Goal: Task Accomplishment & Management: Manage account settings

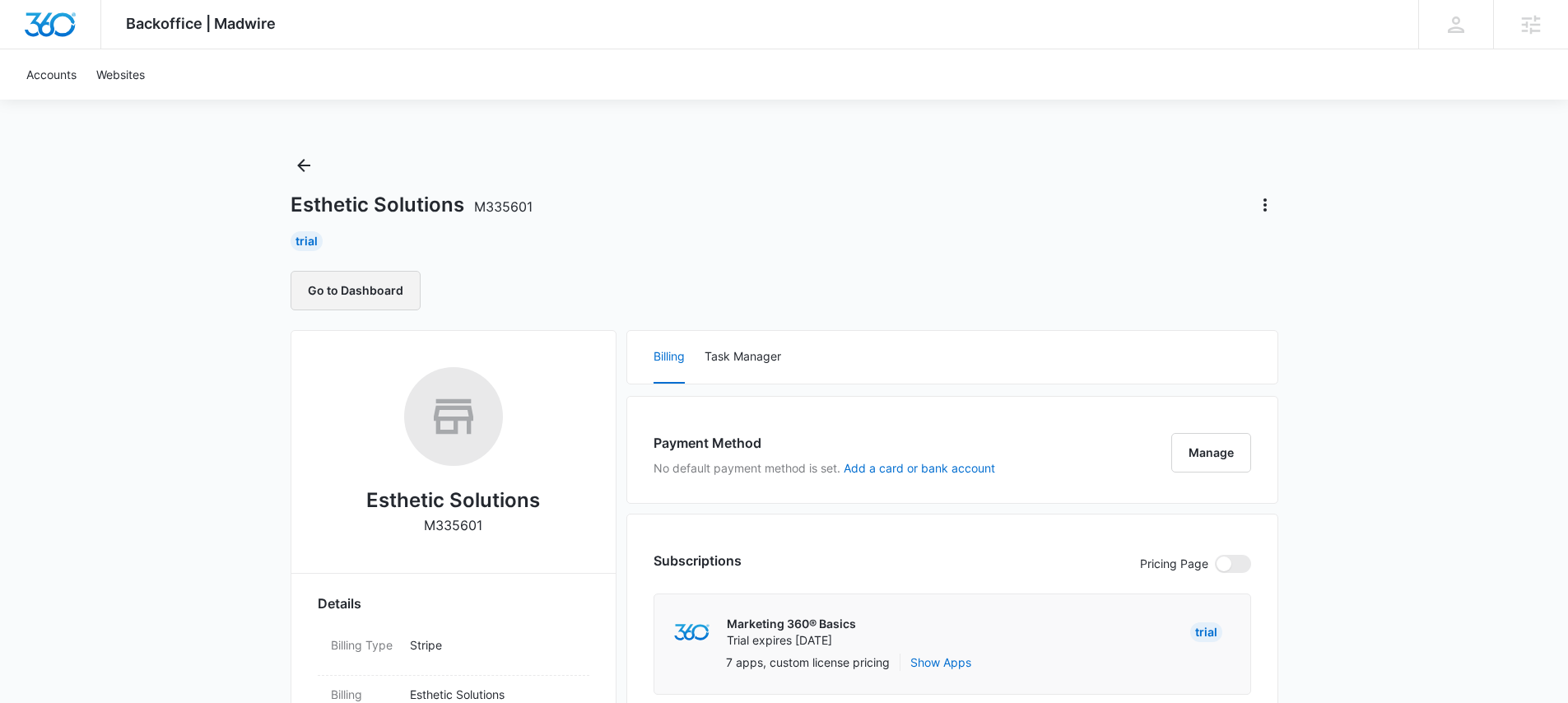
click at [352, 290] on button "Go to Dashboard" at bounding box center [355, 290] width 130 height 40
click at [1274, 207] on icon "Actions" at bounding box center [1265, 204] width 19 height 19
click at [1313, 259] on button "Extend Trial" at bounding box center [1314, 250] width 122 height 25
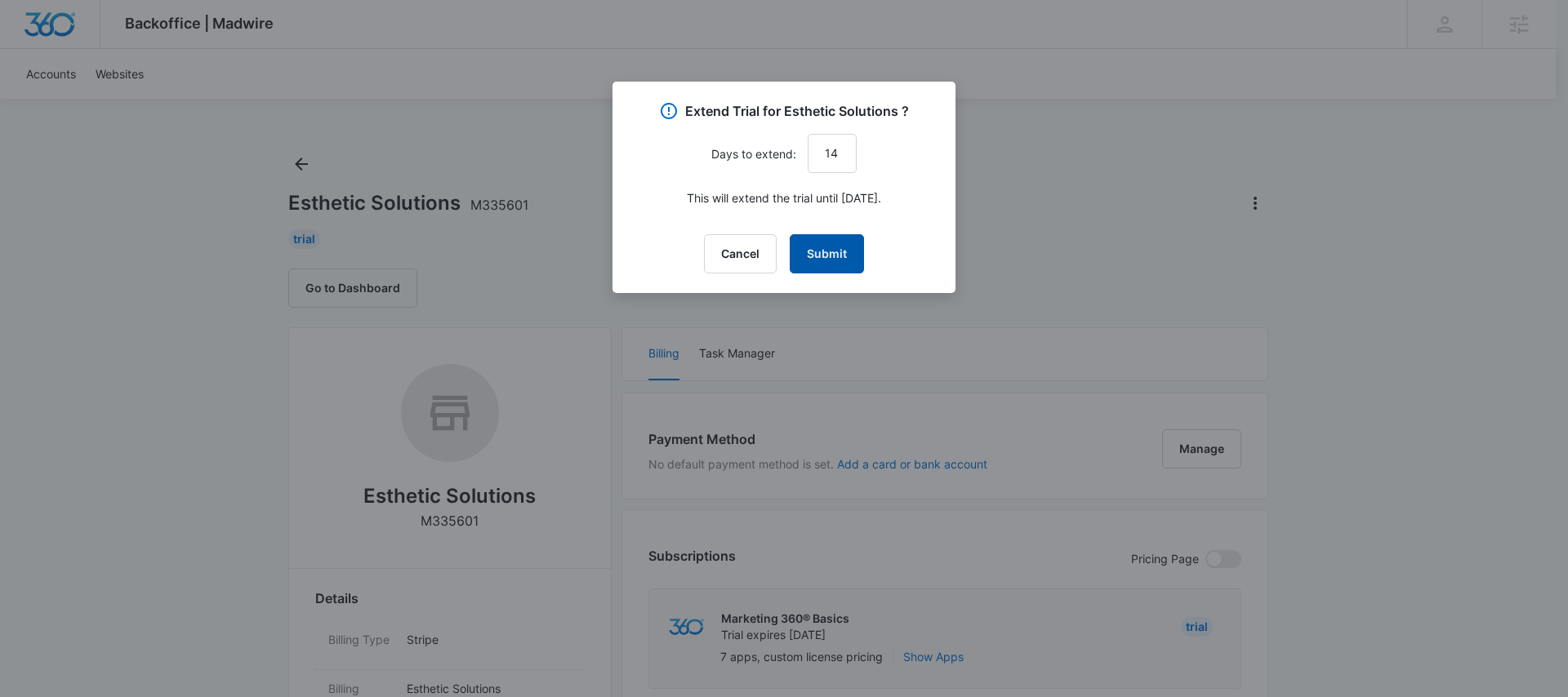
click at [829, 252] on button "Submit" at bounding box center [827, 254] width 74 height 40
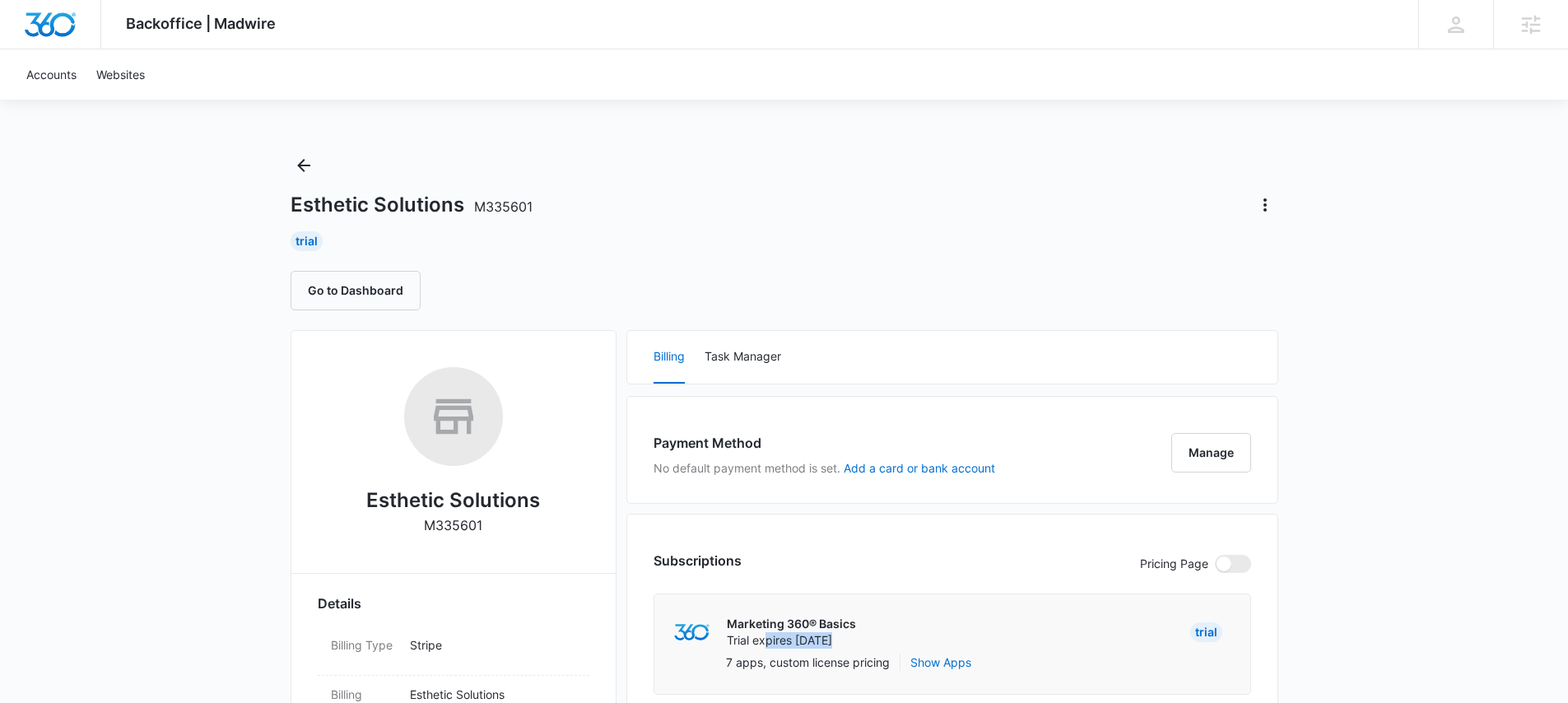
drag, startPoint x: 776, startPoint y: 642, endPoint x: 850, endPoint y: 646, distance: 74.1
click at [850, 646] on p "Trial expires Aug 30" at bounding box center [791, 641] width 129 height 17
click at [373, 290] on button "Go to Dashboard" at bounding box center [355, 290] width 130 height 40
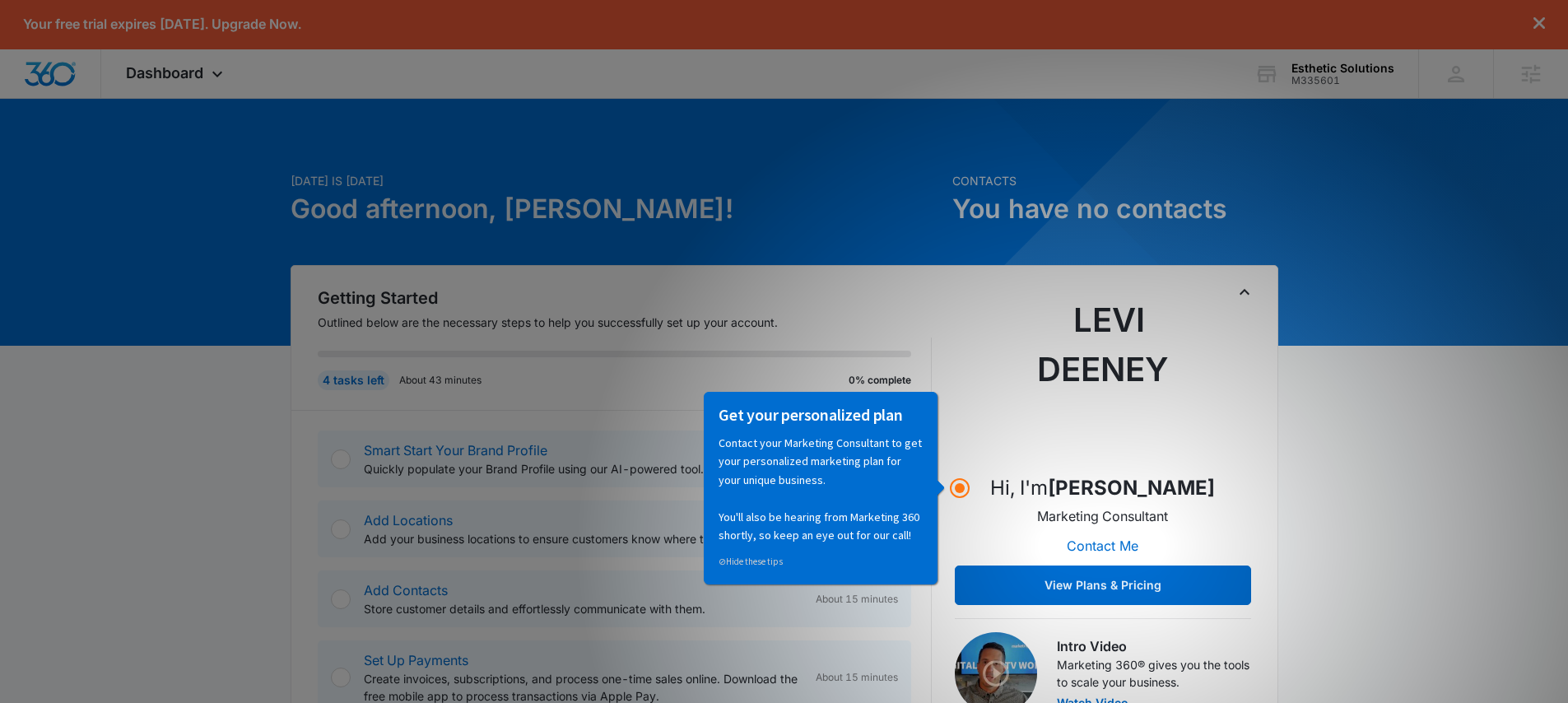
click at [835, 426] on div "Get your personalized plan" at bounding box center [821, 418] width 204 height 30
drag, startPoint x: 962, startPoint y: 492, endPoint x: 963, endPoint y: 500, distance: 8.1
click at [962, 492] on circle "Hotspot (open by clicking or pressing space/enter)" at bounding box center [960, 488] width 10 height 10
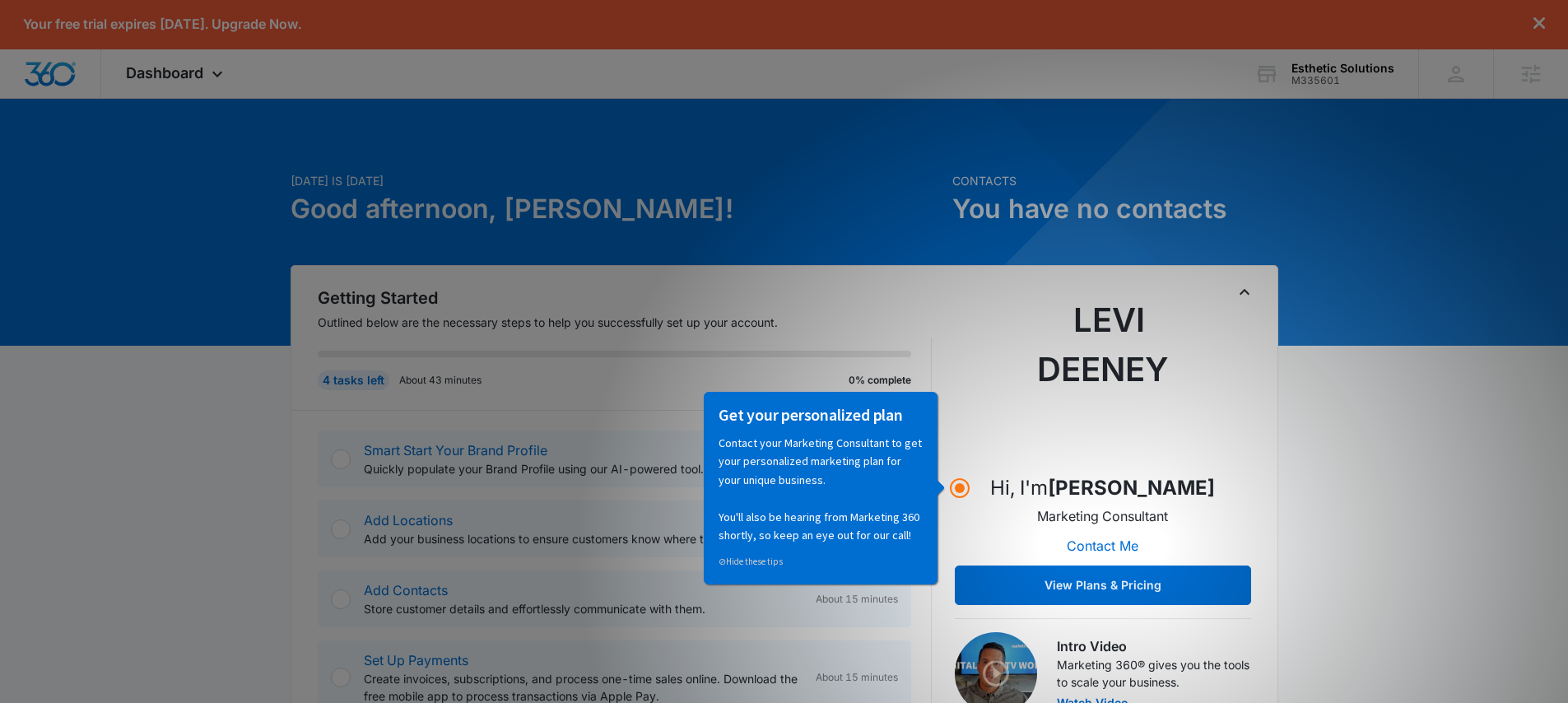
click at [324, 395] on div "4 tasks left About 43 minutes 0% complete" at bounding box center [625, 374] width 614 height 72
click at [217, 80] on icon at bounding box center [217, 78] width 19 height 19
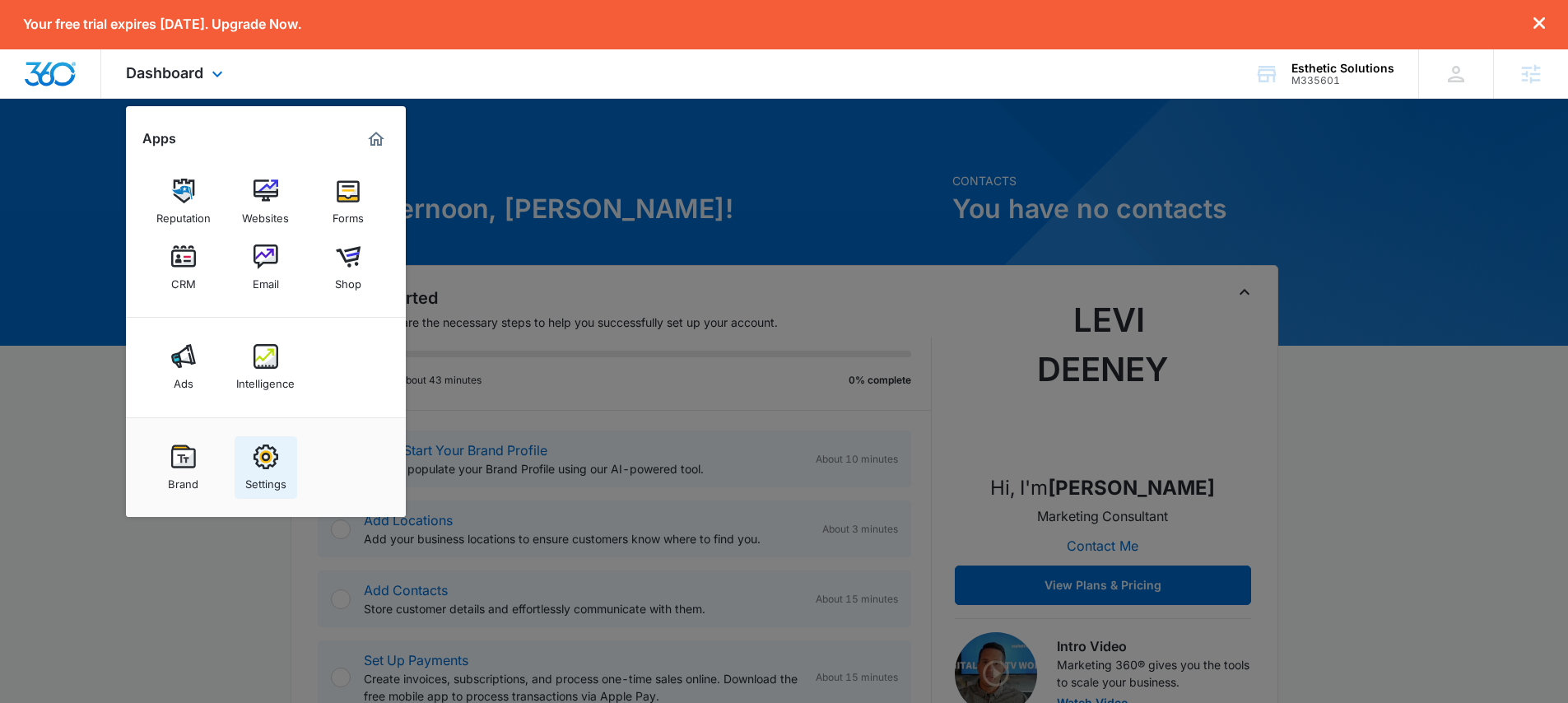
click at [265, 468] on img at bounding box center [265, 456] width 25 height 25
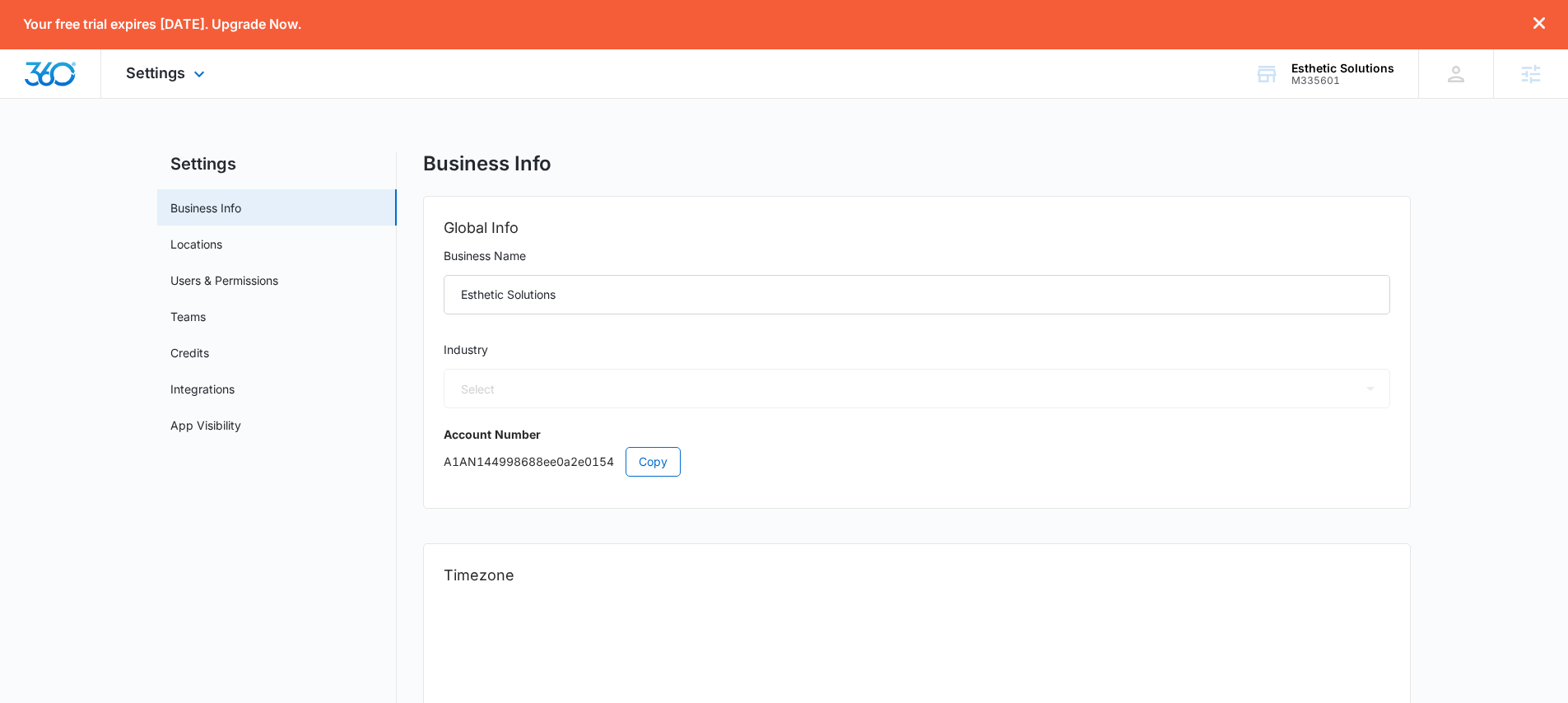
select select "15"
select select "US"
select select "America/Chicago"
click at [214, 282] on link "Users & Permissions" at bounding box center [224, 280] width 108 height 18
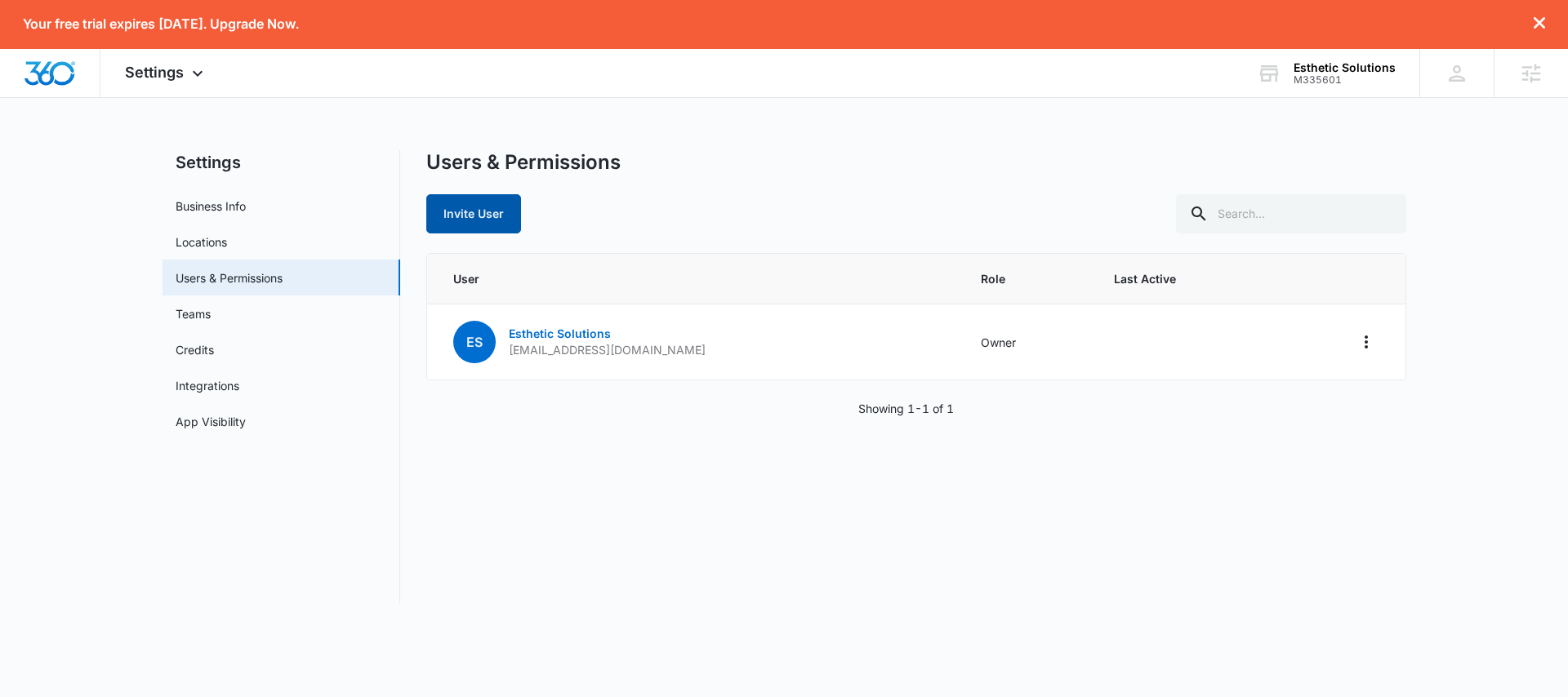
click at [488, 217] on button "Invite User" at bounding box center [473, 213] width 95 height 40
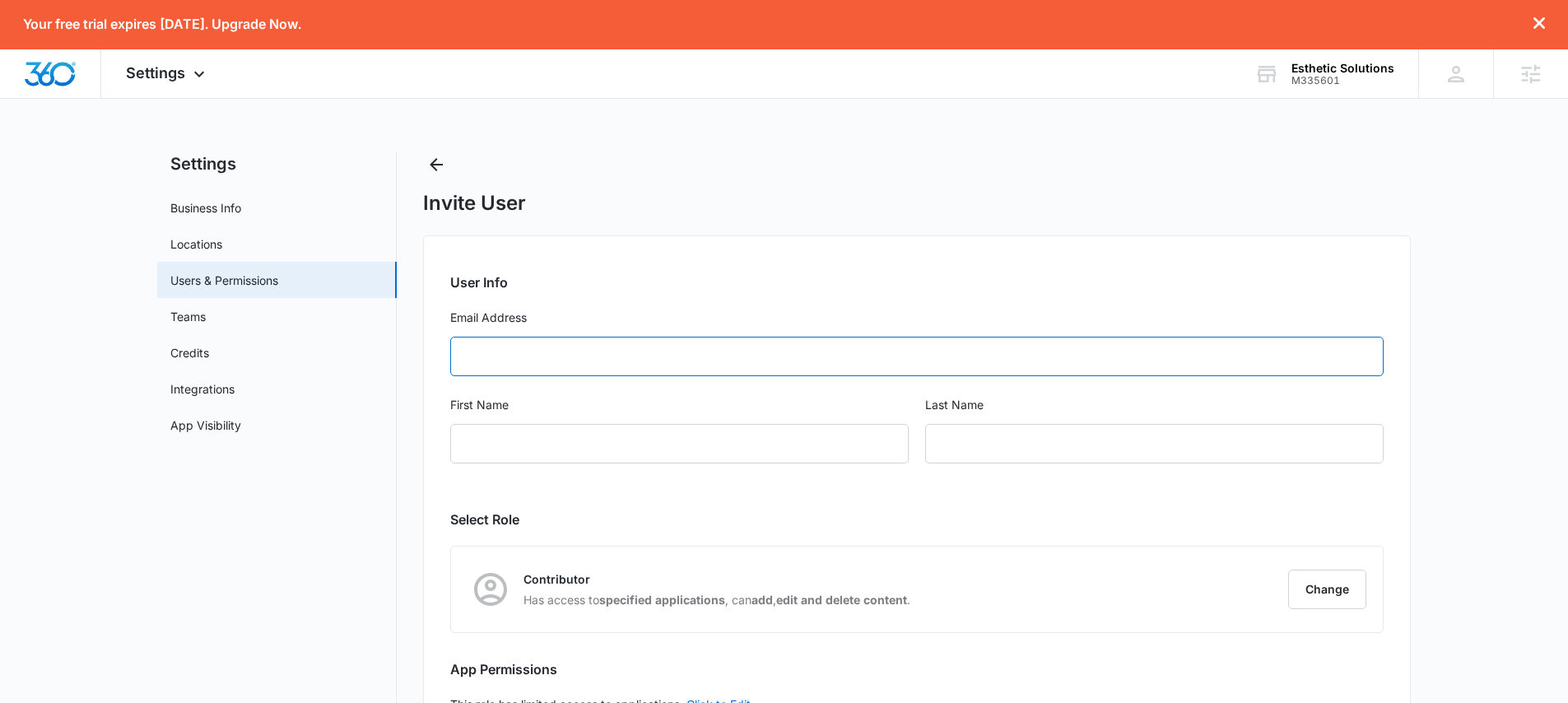
click at [552, 356] on input "Email Address" at bounding box center [917, 356] width 934 height 40
paste input "estheticdentalart.info@gmail.com"
type input "estheticdentalart.info@gmail.com"
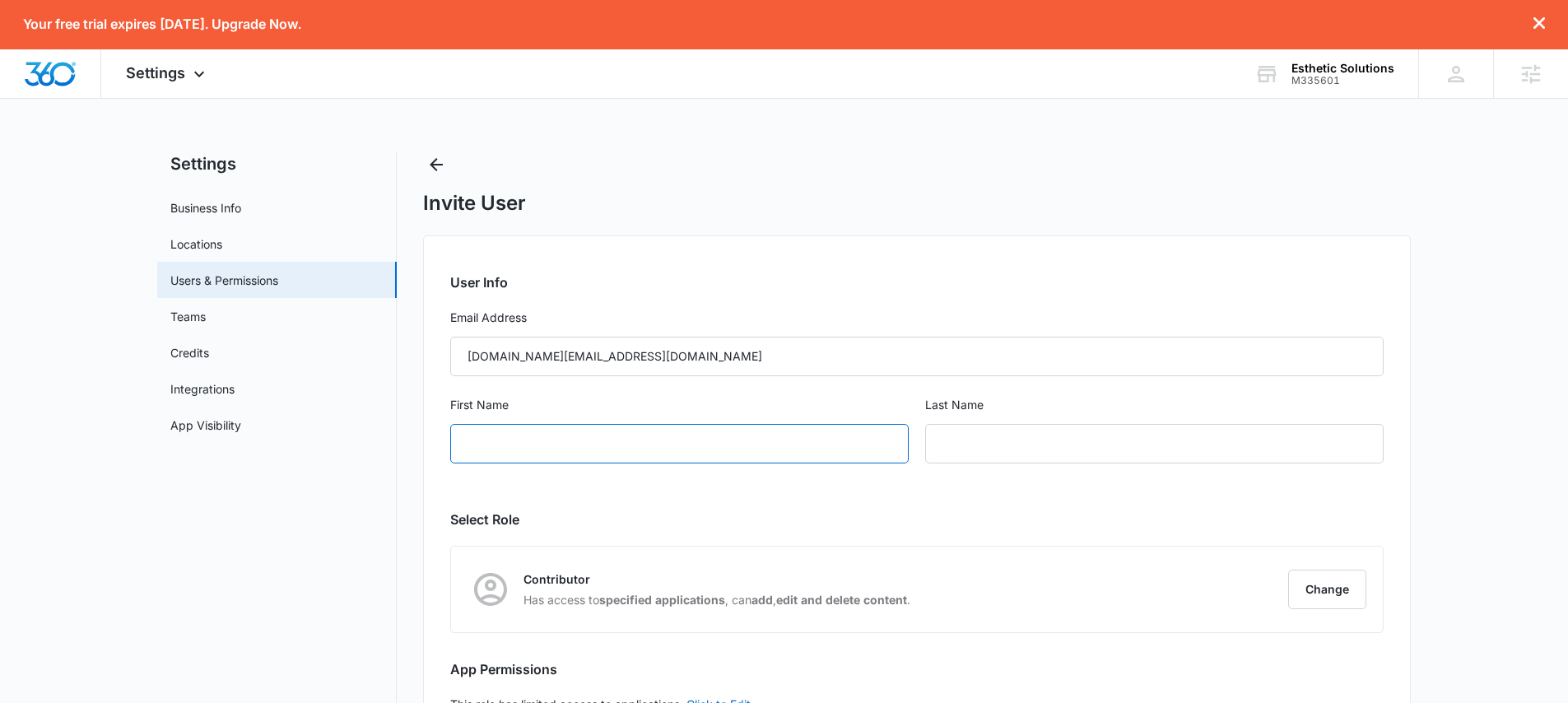
click at [533, 439] on input "First Name" at bounding box center [680, 443] width 459 height 40
type input "Maher"
click at [783, 274] on h2 "User Info" at bounding box center [917, 282] width 934 height 19
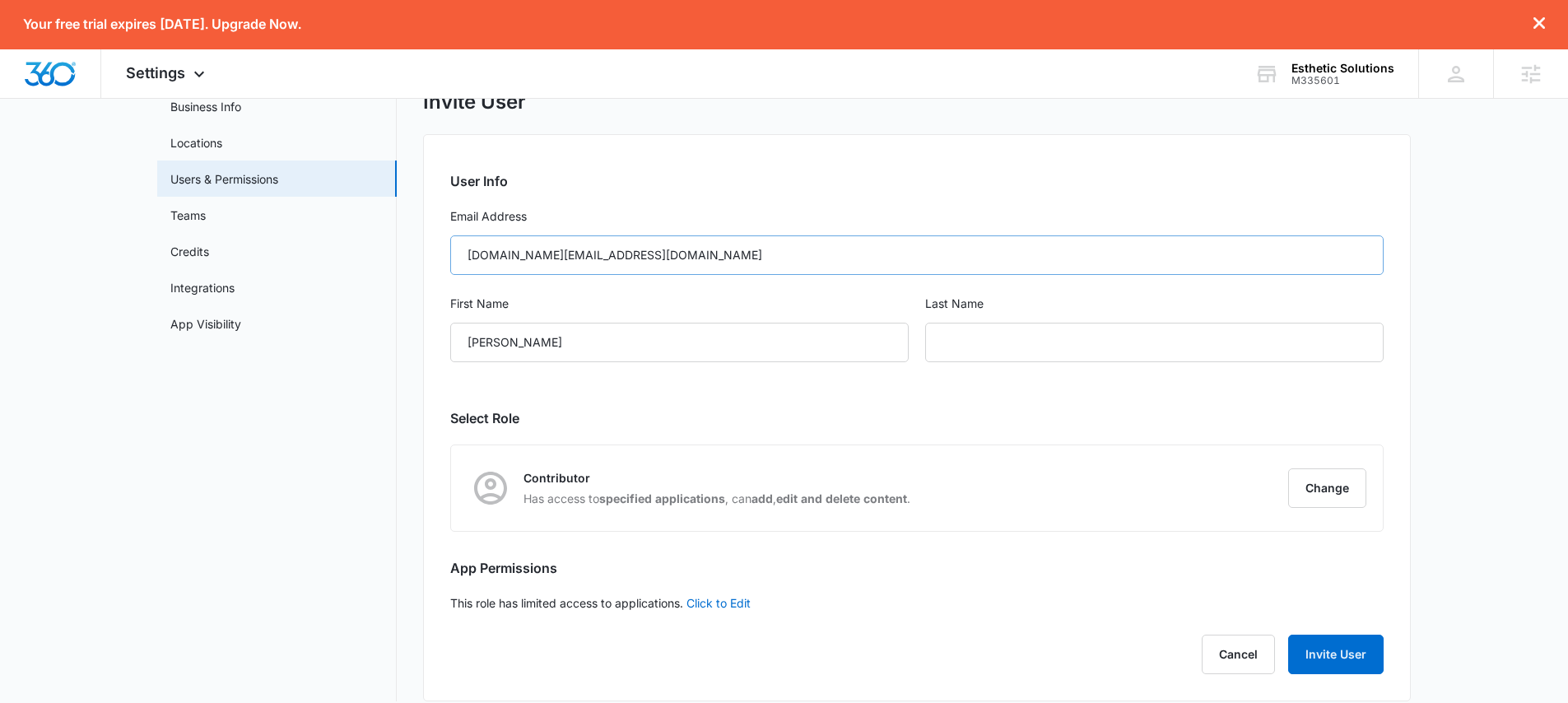
scroll to position [120, 0]
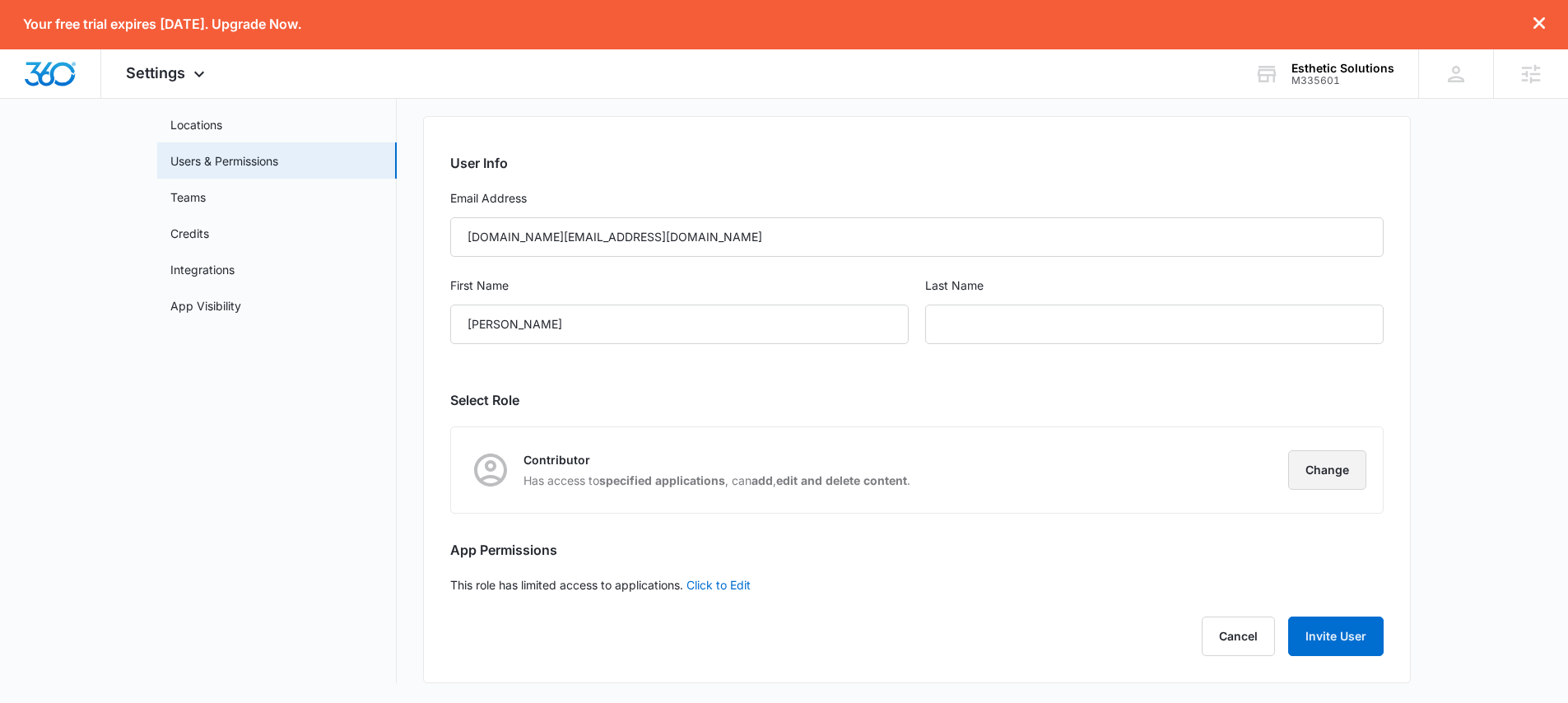
click at [1334, 477] on button "Change" at bounding box center [1328, 470] width 78 height 40
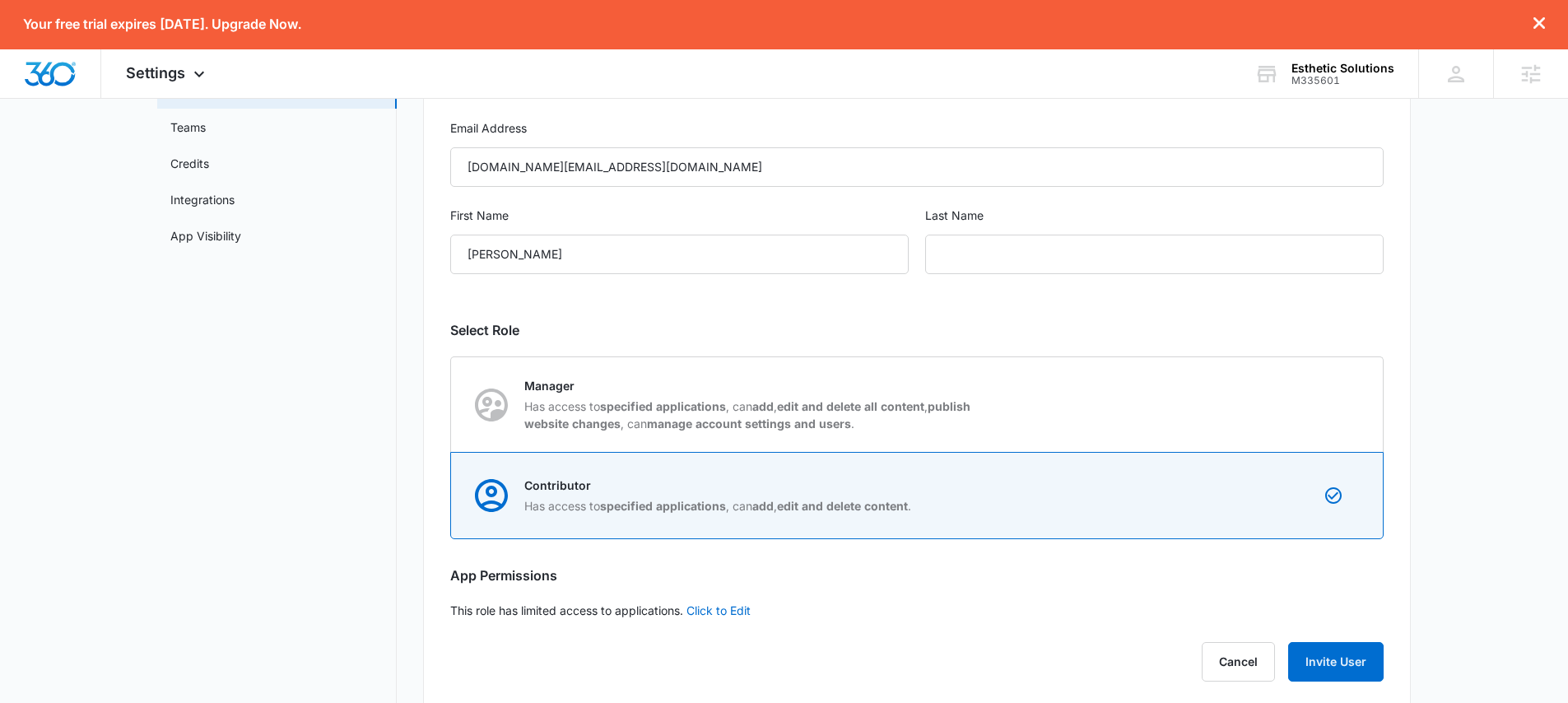
scroll to position [215, 0]
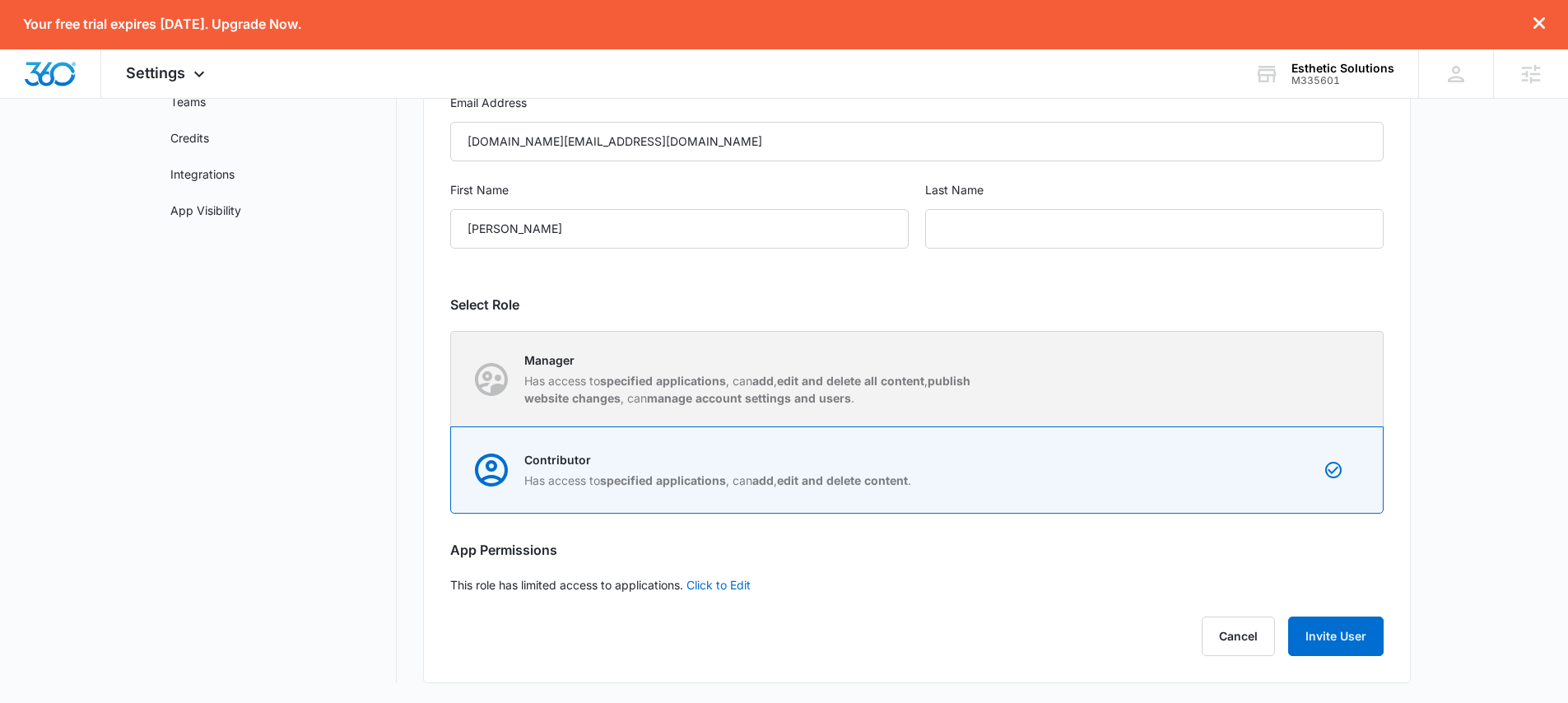
click at [671, 390] on p "Has access to specified applications , can add , edit and delete all content , …" at bounding box center [756, 389] width 463 height 34
click at [452, 379] on input "Manager Has access to specified applications , can add , edit and delete all co…" at bounding box center [452, 378] width 1 height 1
radio input "true"
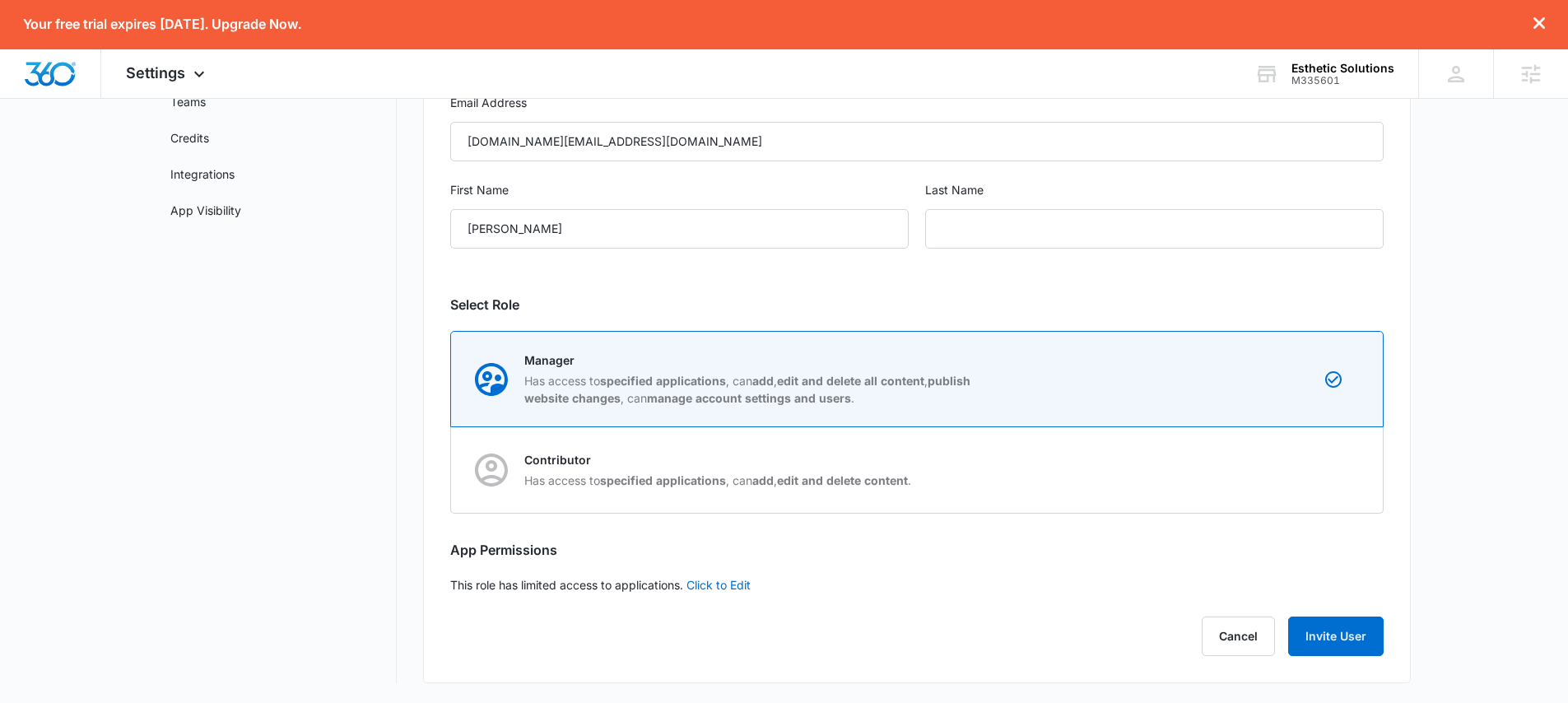
click at [1378, 287] on div "User Info Email Address estheticdentalart.info@gmail.com First Name Maher Last …" at bounding box center [916, 352] width 988 height 663
click at [406, 325] on div "Settings Business Info Locations Users & Permissions Teams Credits Integrations…" at bounding box center [784, 310] width 1254 height 747
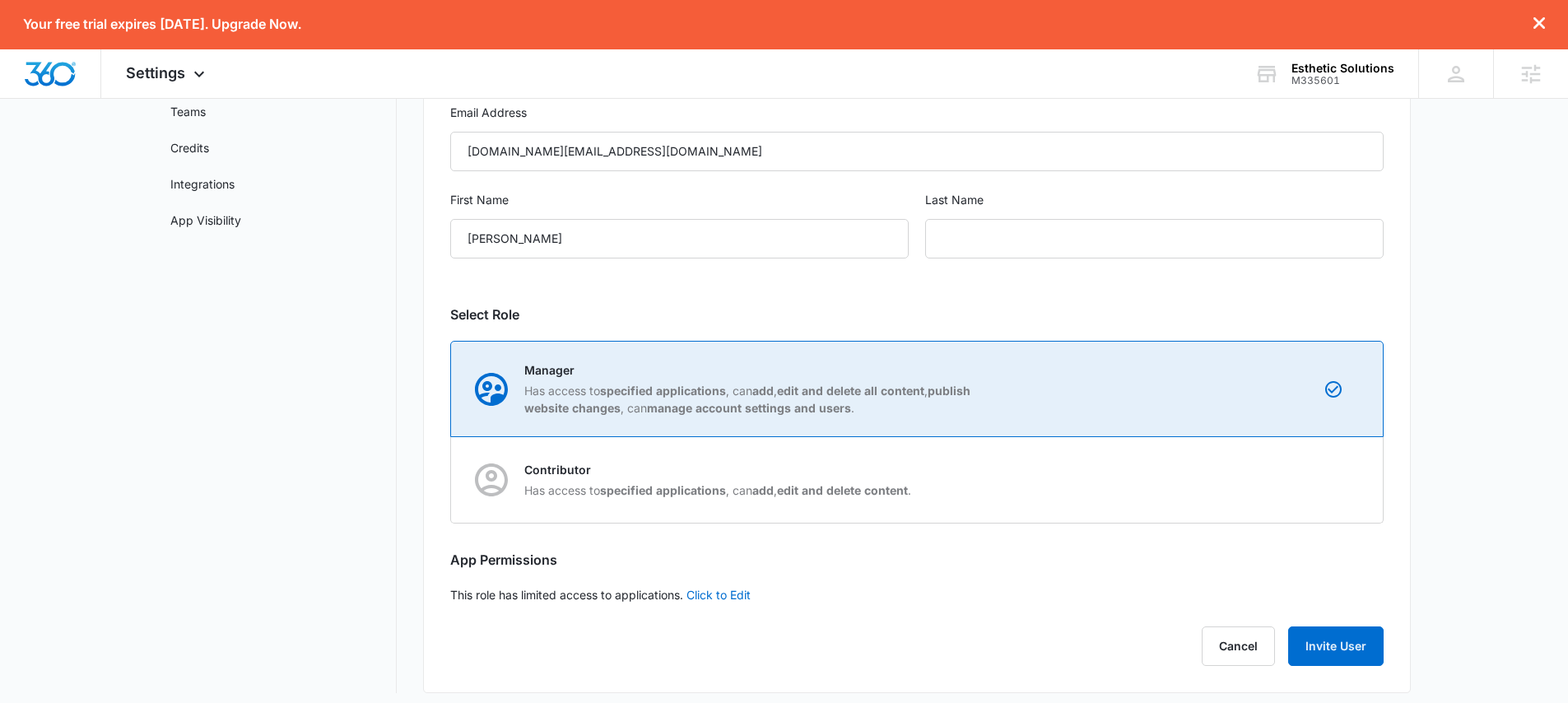
scroll to position [193, 0]
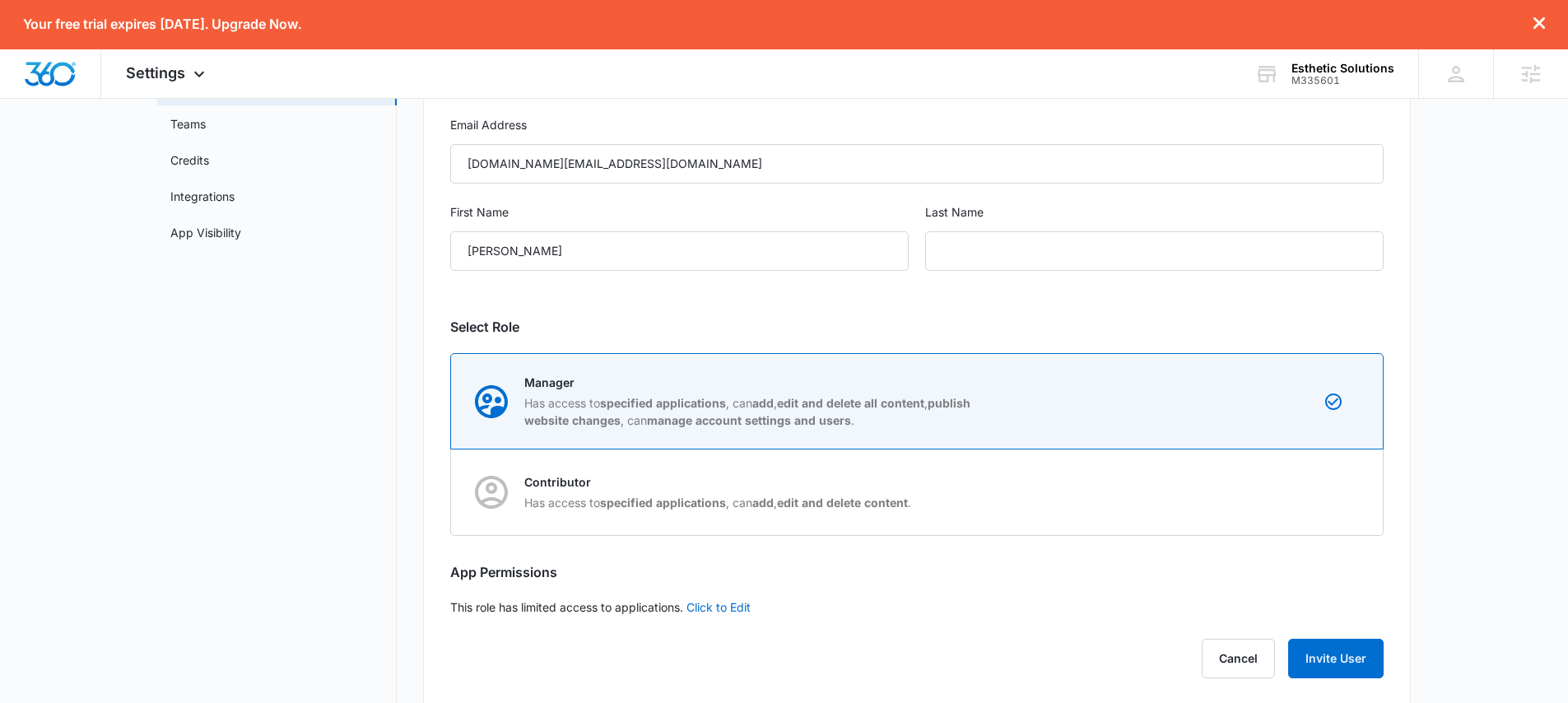
click at [695, 315] on div "User Info Email Address estheticdentalart.info@gmail.com First Name Maher Last …" at bounding box center [916, 374] width 988 height 663
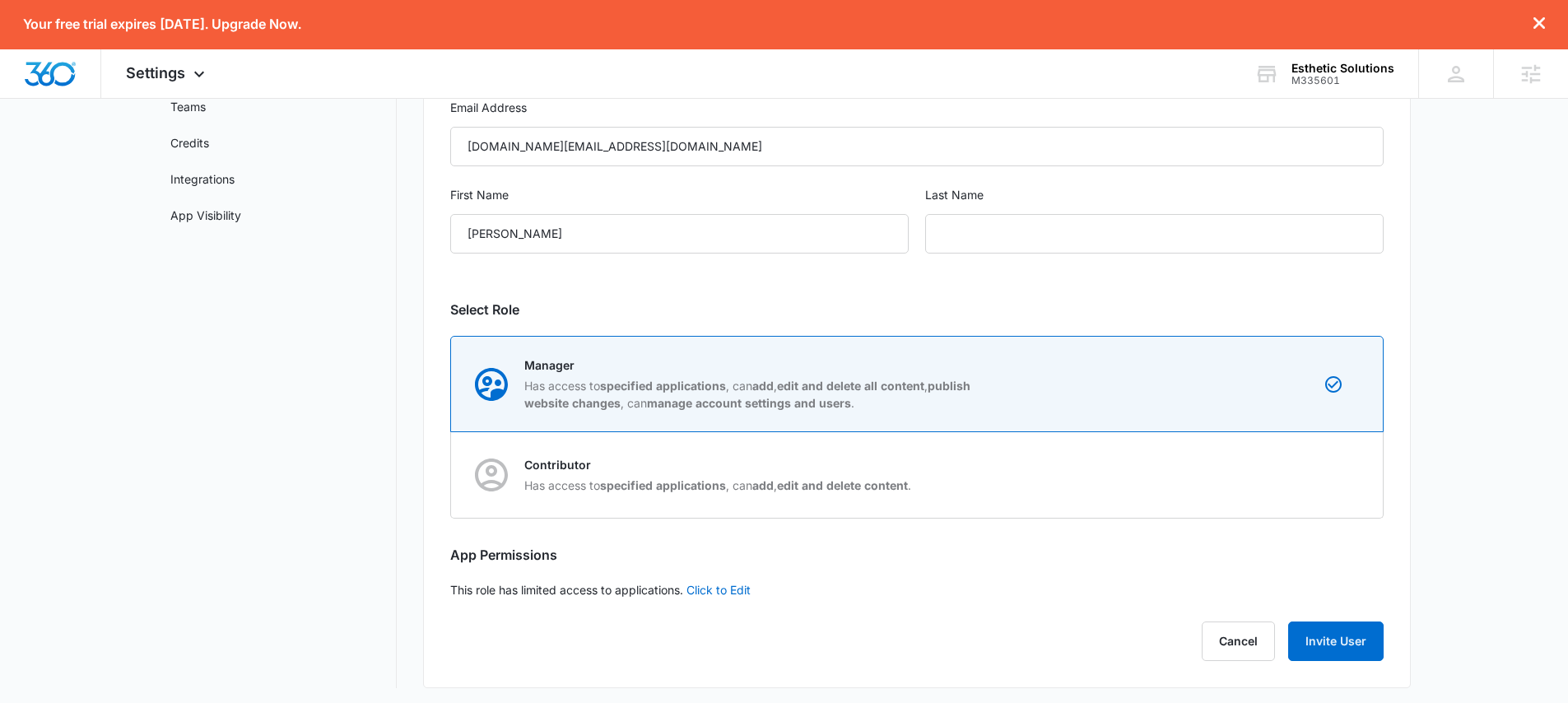
scroll to position [215, 0]
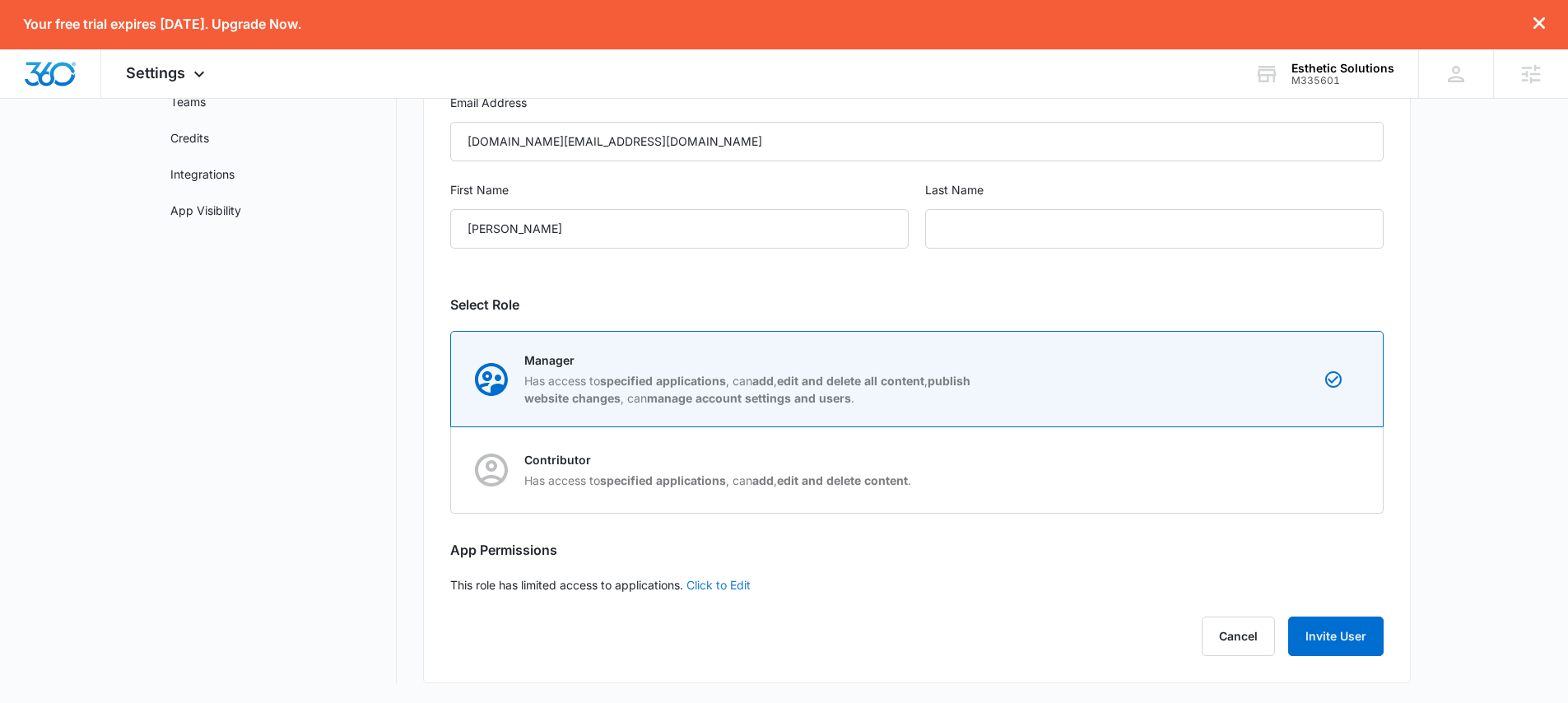
click at [737, 586] on link "Click to Edit" at bounding box center [718, 584] width 64 height 14
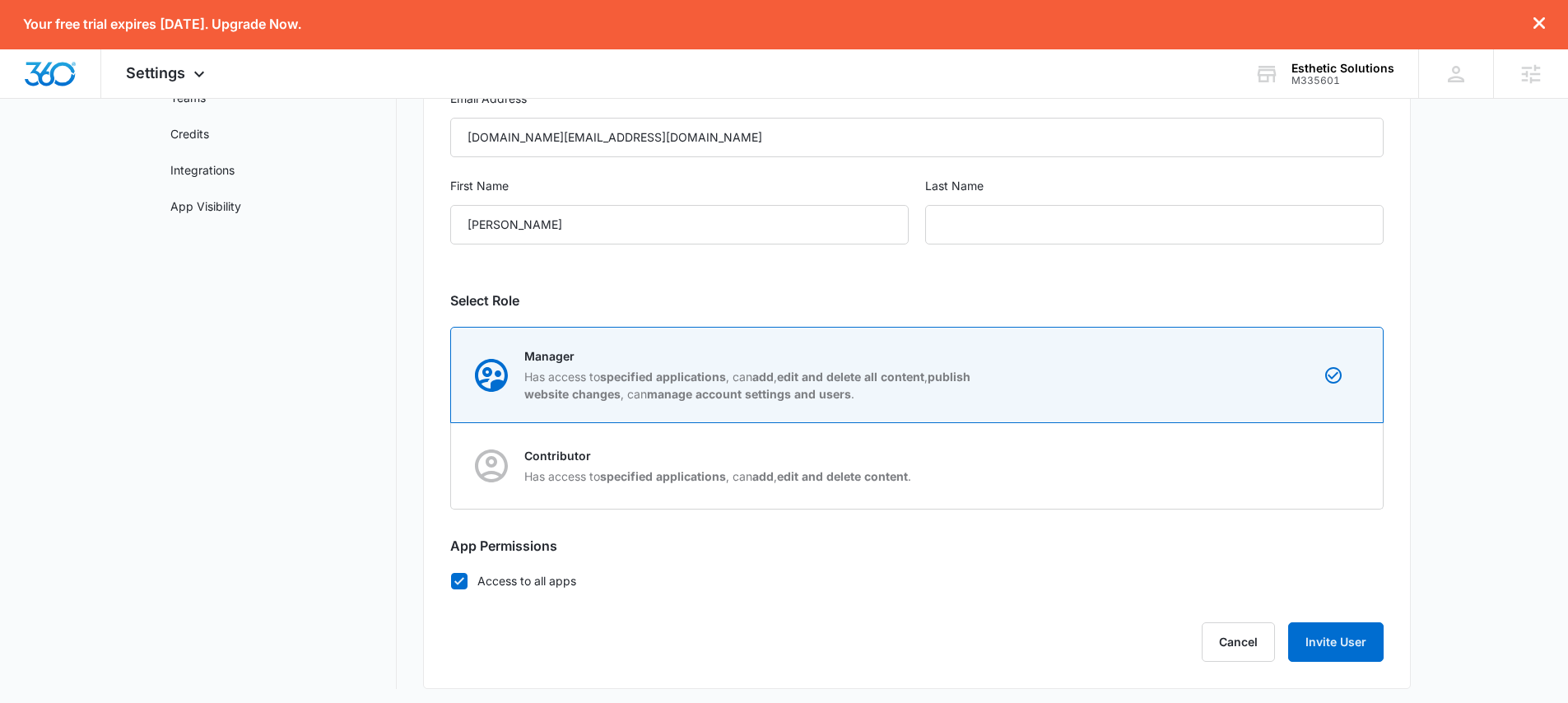
scroll to position [224, 0]
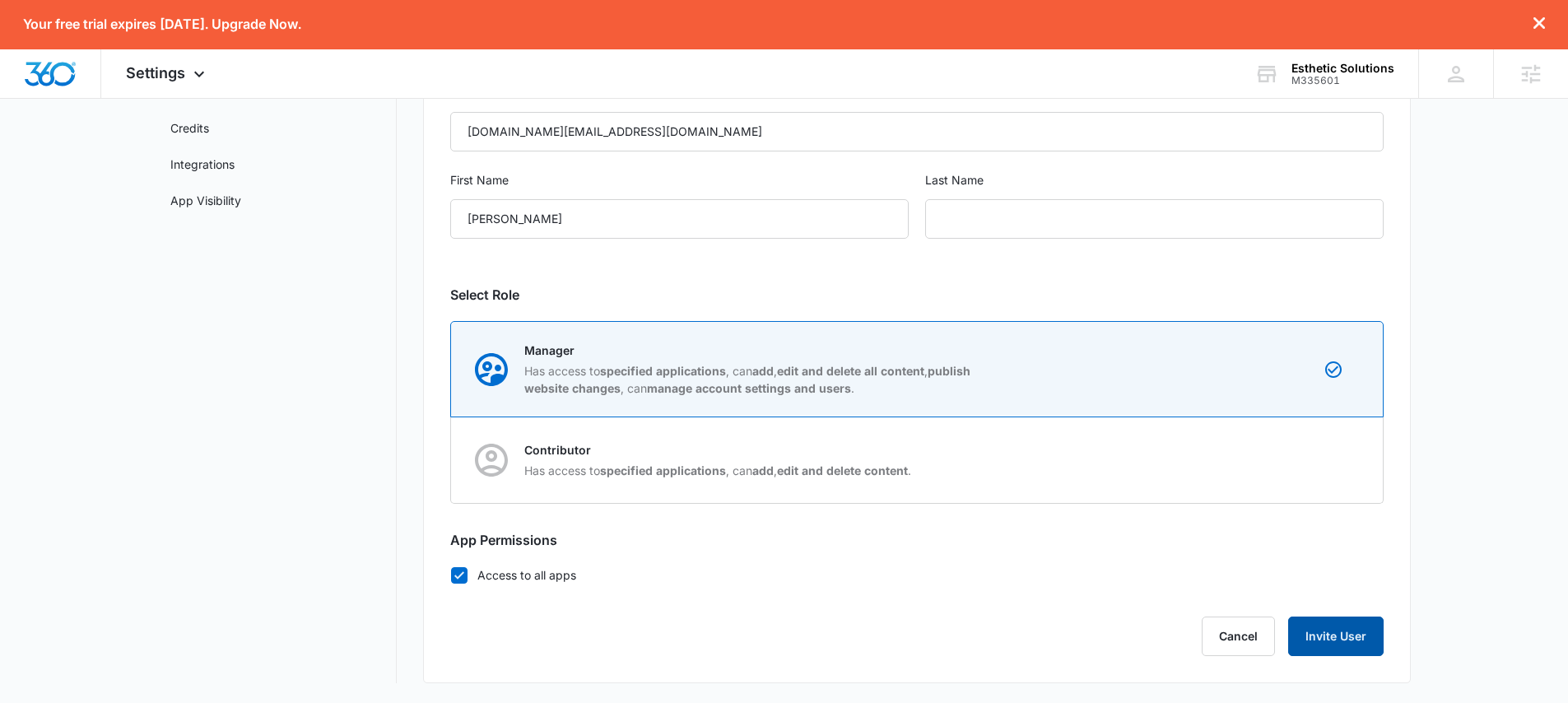
click at [1357, 633] on button "Invite User" at bounding box center [1336, 636] width 96 height 40
click at [1015, 231] on input "text" at bounding box center [1154, 219] width 459 height 40
type input "NULL"
click at [938, 270] on div "User Info Email Address estheticdentalart.info@gmail.com First Name Maher Last …" at bounding box center [916, 347] width 988 height 672
click at [1332, 633] on button "Invite User" at bounding box center [1336, 636] width 96 height 40
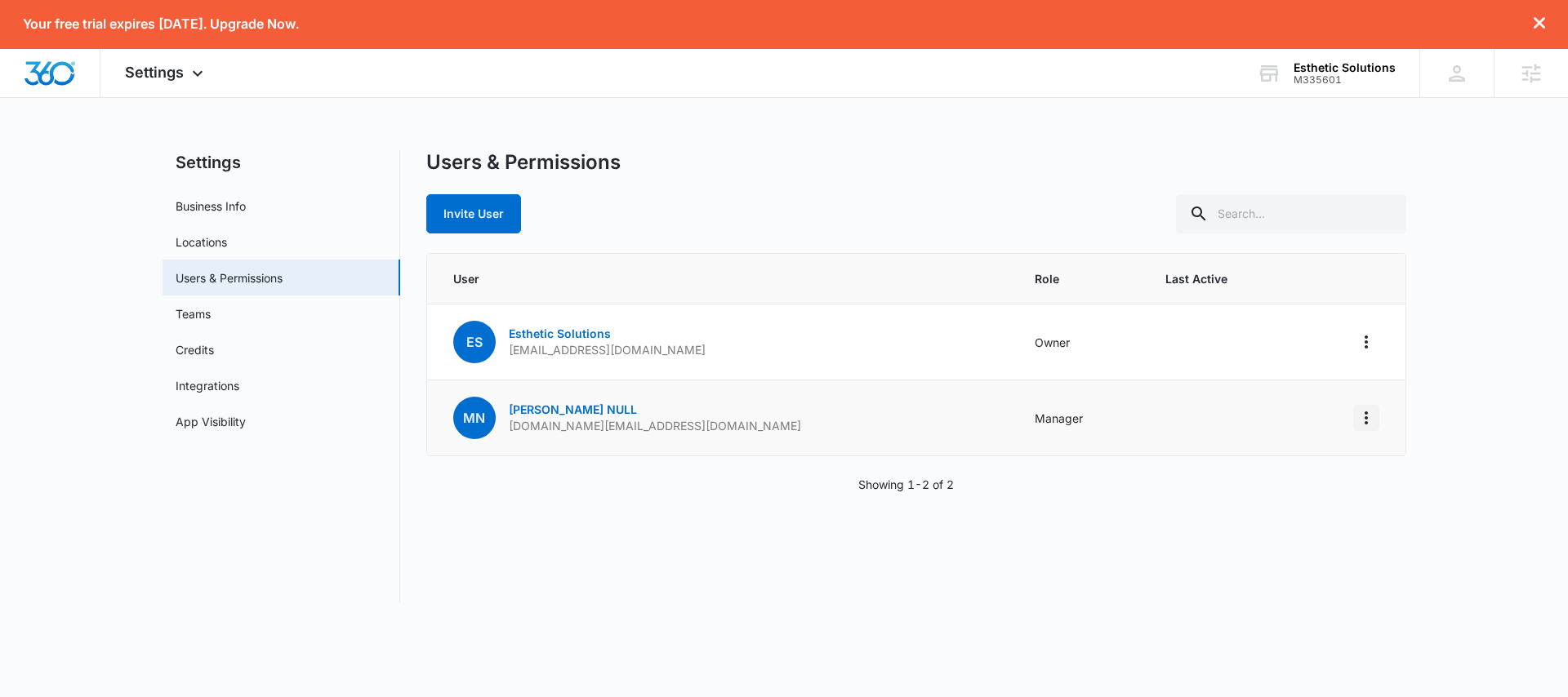
click at [1368, 418] on icon "Actions" at bounding box center [1366, 417] width 19 height 19
click at [1070, 531] on div "Users & Permissions Invite User User Role Last Active ES Esthetic Solutions est…" at bounding box center [915, 376] width 979 height 453
